Goal: Complete application form

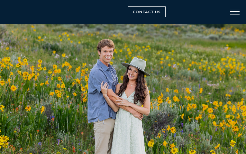
type input "ArPLHgdoBfzGF"
type input "BoStiFhT"
type input "[EMAIL_ADDRESS][DOMAIN_NAME]"
type input "rkaPkqedsAlEZg"
type input "[EMAIL_ADDRESS][DOMAIN_NAME]"
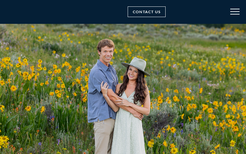
type input "CTLzzLPNjdaaIHV"
checkbox input "true"
type input "[EMAIL_ADDRESS][DOMAIN_NAME]"
type input "qpZUjUOAyppWe"
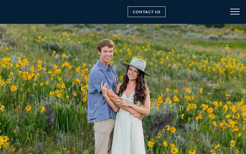
select select "Wedding"
select select "In print (magazine or other)"
checkbox input "false"
type input "HubTplrFWYFcUM"
type input "aNvgNMqnyCDESK"
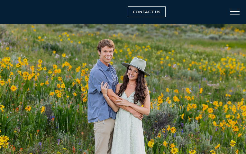
type input "[EMAIL_ADDRESS][DOMAIN_NAME]"
type input "IgAIfxSgYwtk"
type input "[EMAIL_ADDRESS][DOMAIN_NAME]"
type input "XyjlKled"
type input "[EMAIL_ADDRESS][DOMAIN_NAME]"
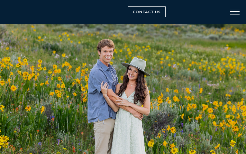
type input "[EMAIL_ADDRESS][DOMAIN_NAME]"
type input "HjPbaILecZfrTu"
select select "Family"
checkbox input "false"
select select "Event"
